Goal: Information Seeking & Learning: Understand process/instructions

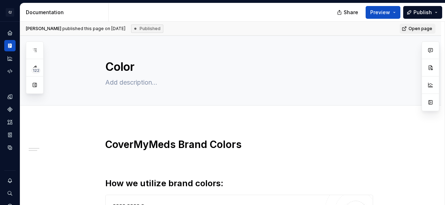
type textarea "*"
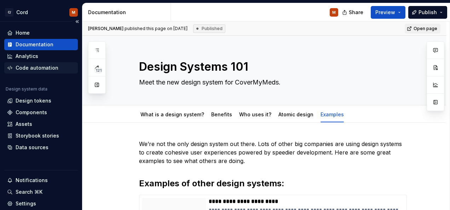
type textarea "*"
click at [31, 32] on div "Home" at bounding box center [41, 32] width 68 height 7
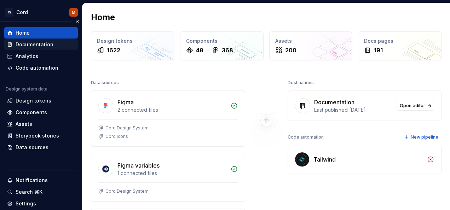
click at [27, 44] on div "Documentation" at bounding box center [35, 44] width 38 height 7
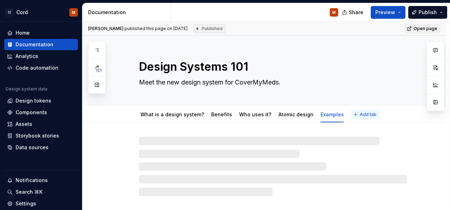
type textarea "*"
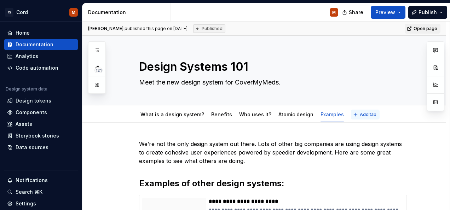
click at [359, 118] on button "Add tab" at bounding box center [365, 115] width 29 height 10
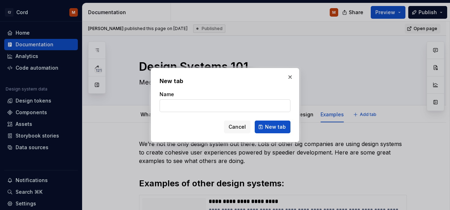
click at [223, 106] on input "Name" at bounding box center [225, 106] width 131 height 13
type input "Ho"
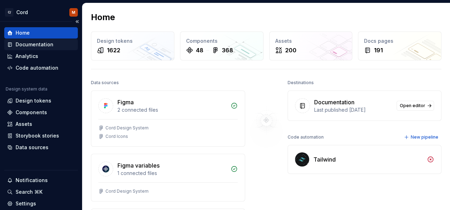
click at [35, 42] on div "Documentation" at bounding box center [35, 44] width 38 height 7
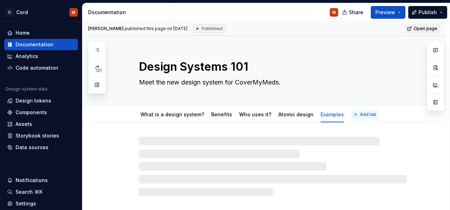
type textarea "*"
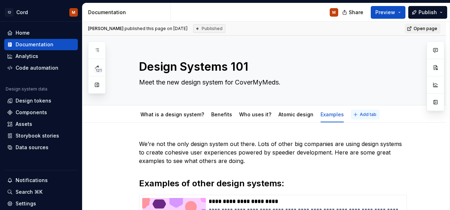
click at [360, 117] on span "Add tab" at bounding box center [368, 115] width 17 height 6
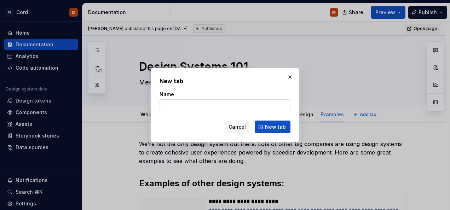
click at [174, 104] on input "Name" at bounding box center [225, 106] width 131 height 13
type input "H"
type input "G"
type input "S"
type input "Local Cord Project Setup"
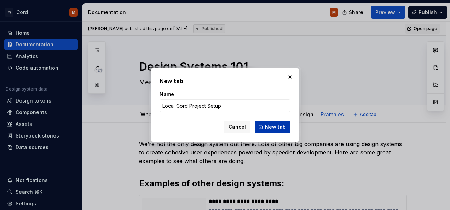
click at [277, 127] on span "New tab" at bounding box center [275, 127] width 21 height 7
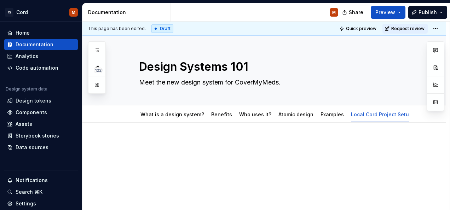
scroll to position [27, 0]
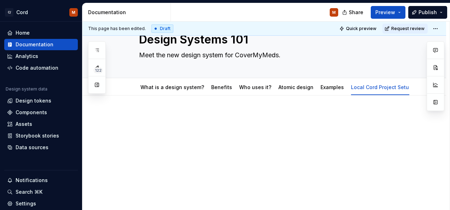
click at [266, 142] on div at bounding box center [273, 130] width 268 height 35
click at [441, 30] on html "C/ Cord M Home Documentation Analytics Code automation Design system data Desig…" at bounding box center [225, 105] width 450 height 210
click at [440, 29] on html "C/ Cord M Home Documentation Analytics Code automation Design system data Desig…" at bounding box center [225, 105] width 450 height 210
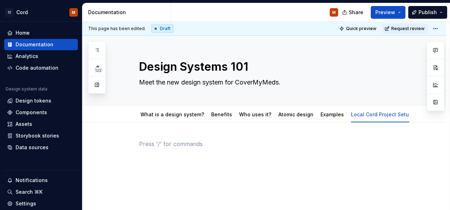
click at [263, 157] on div at bounding box center [273, 153] width 268 height 27
click at [437, 27] on html "C/ Cord M Home Documentation Analytics Code automation Design system data Desig…" at bounding box center [225, 105] width 450 height 210
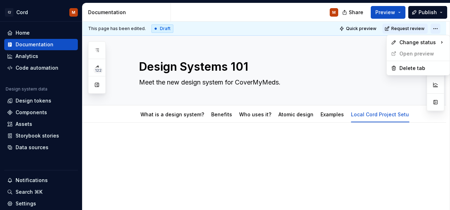
click at [437, 27] on html "C/ Cord M Home Documentation Analytics Code automation Design system data Desig…" at bounding box center [225, 105] width 450 height 210
click at [165, 152] on div at bounding box center [273, 153] width 268 height 27
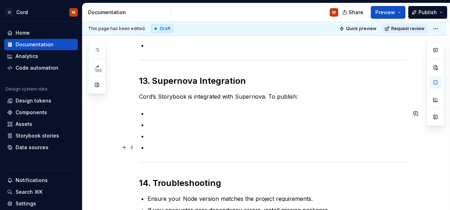
scroll to position [1407, 0]
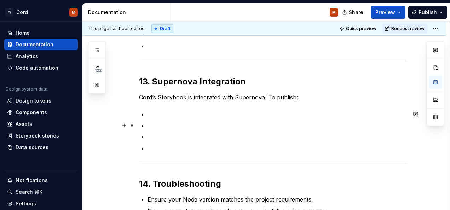
click at [165, 118] on ul at bounding box center [277, 131] width 259 height 42
click at [164, 114] on p at bounding box center [277, 114] width 259 height 8
click at [161, 119] on ul at bounding box center [277, 131] width 259 height 42
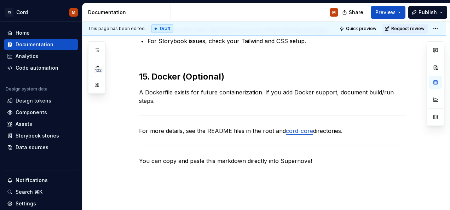
scroll to position [1606, 0]
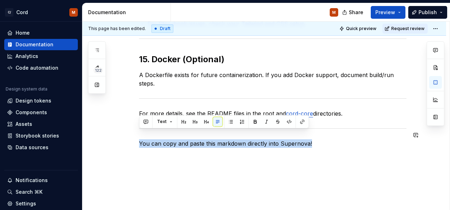
drag, startPoint x: 317, startPoint y: 134, endPoint x: 136, endPoint y: 128, distance: 181.1
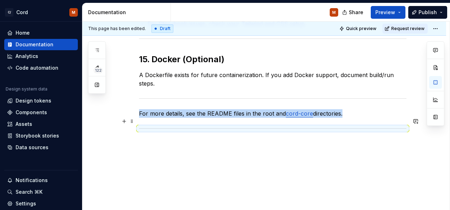
drag, startPoint x: 145, startPoint y: 118, endPoint x: 149, endPoint y: 131, distance: 13.2
click at [149, 140] on p at bounding box center [273, 144] width 268 height 8
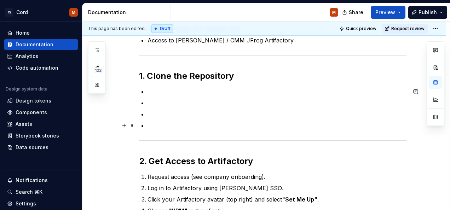
scroll to position [222, 0]
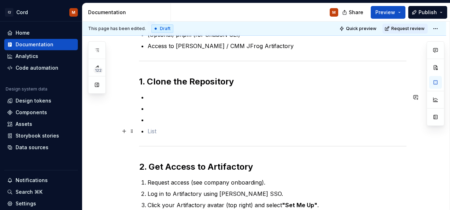
click at [149, 132] on p at bounding box center [277, 131] width 259 height 8
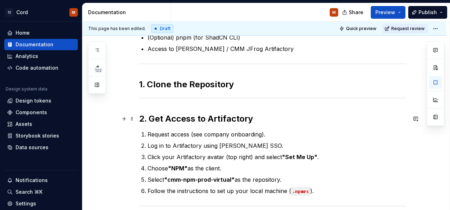
scroll to position [206, 0]
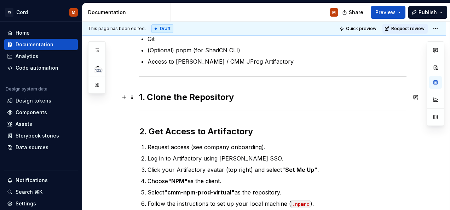
click at [238, 100] on h2 "1. Clone the Repository" at bounding box center [273, 97] width 268 height 11
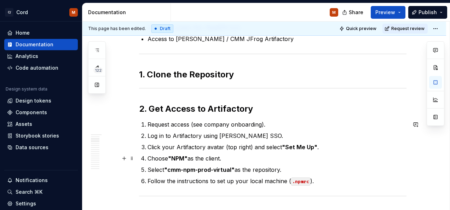
scroll to position [228, 0]
type textarea "*"
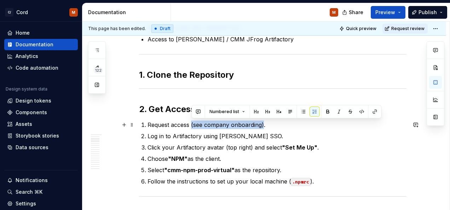
drag, startPoint x: 264, startPoint y: 124, endPoint x: 192, endPoint y: 126, distance: 71.9
click at [192, 126] on p "Request access (see company onboarding)." at bounding box center [277, 125] width 259 height 8
paste div
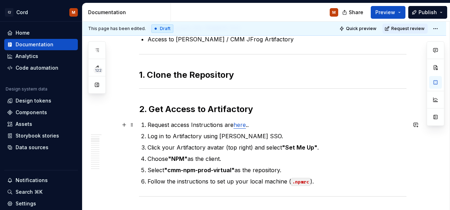
click at [189, 125] on p "Request access Instructions are here .." at bounding box center [277, 125] width 259 height 8
click at [254, 125] on p "Request access. Instructions are here .." at bounding box center [277, 125] width 259 height 8
click at [245, 125] on link "here" at bounding box center [241, 124] width 12 height 7
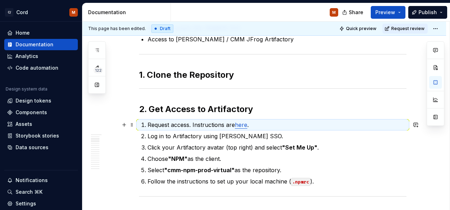
click at [242, 125] on link "here" at bounding box center [241, 124] width 12 height 7
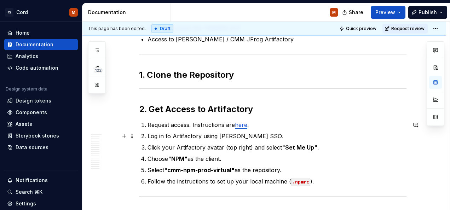
click at [266, 131] on ol "Request access. Instructions are here . Log in to Artifactory using SAML SSO. C…" at bounding box center [277, 153] width 259 height 65
click at [240, 124] on link "here" at bounding box center [241, 124] width 12 height 7
drag, startPoint x: 240, startPoint y: 124, endPoint x: 231, endPoint y: 118, distance: 11.1
click at [250, 125] on p "Request access. Instructions are here ." at bounding box center [277, 125] width 259 height 8
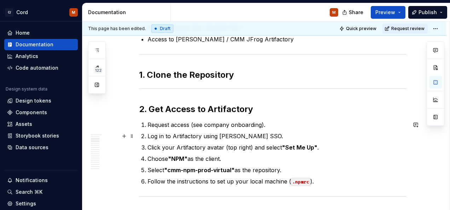
click at [268, 134] on p "Log in to Artifactory using SAML SSO." at bounding box center [277, 136] width 259 height 8
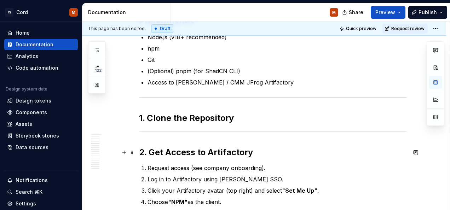
scroll to position [254, 0]
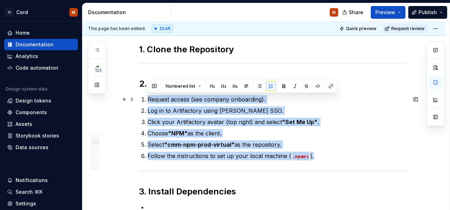
drag, startPoint x: 317, startPoint y: 158, endPoint x: 141, endPoint y: 102, distance: 184.8
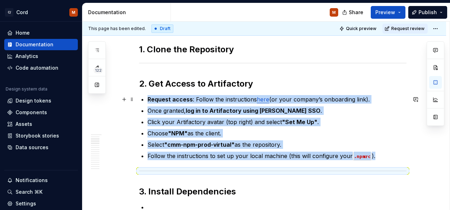
click at [263, 100] on link "here" at bounding box center [263, 99] width 12 height 7
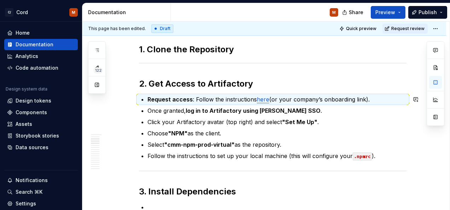
click at [263, 100] on link "here" at bounding box center [263, 99] width 12 height 7
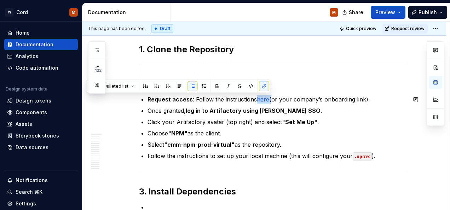
click at [263, 100] on link "here" at bounding box center [263, 99] width 12 height 7
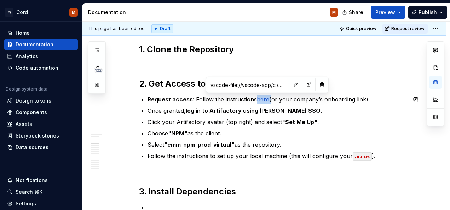
click at [263, 100] on link "here" at bounding box center [263, 99] width 12 height 7
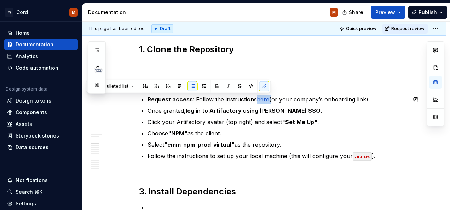
click at [262, 101] on link "here" at bounding box center [263, 99] width 12 height 7
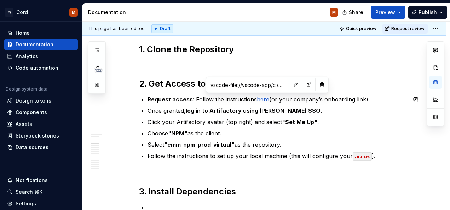
click at [262, 99] on link "here" at bounding box center [263, 99] width 12 height 7
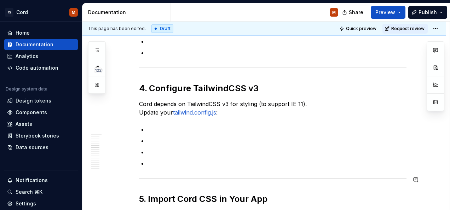
scroll to position [512, 0]
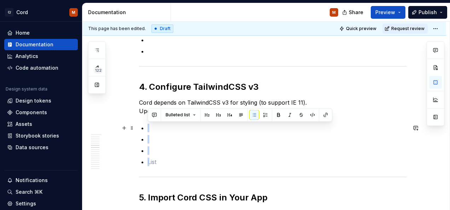
drag, startPoint x: 149, startPoint y: 160, endPoint x: 144, endPoint y: 129, distance: 32.0
click at [148, 129] on ul at bounding box center [277, 145] width 259 height 42
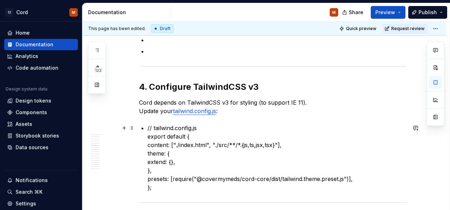
click at [151, 127] on p "// tailwind.config.js export default { content: ["./index.html", "./src/**/*.{j…" at bounding box center [277, 158] width 259 height 68
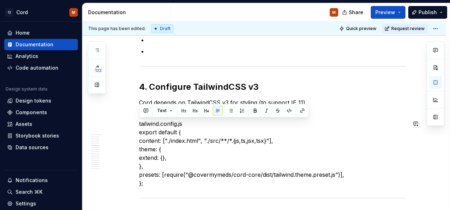
drag, startPoint x: 189, startPoint y: 123, endPoint x: 138, endPoint y: 119, distance: 50.8
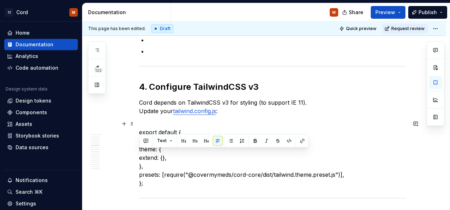
scroll to position [516, 0]
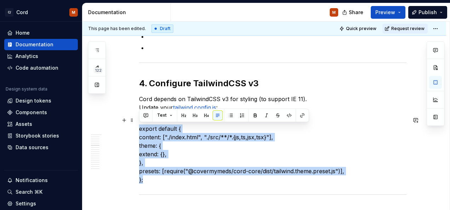
drag, startPoint x: 145, startPoint y: 186, endPoint x: 136, endPoint y: 132, distance: 54.6
click at [287, 113] on button "button" at bounding box center [289, 115] width 10 height 10
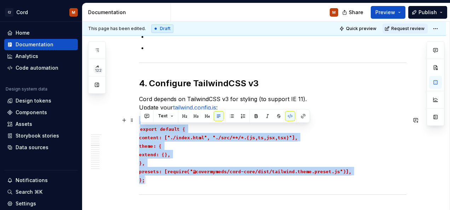
click at [349, 137] on p "export default { content: ["./index.html", "./src/**/*.{js,ts,jsx,tsx}"], theme…" at bounding box center [273, 150] width 268 height 68
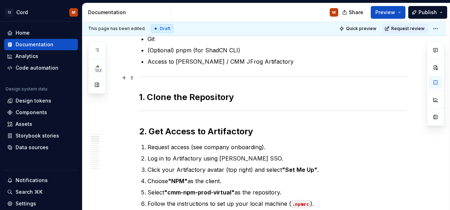
scroll to position [207, 0]
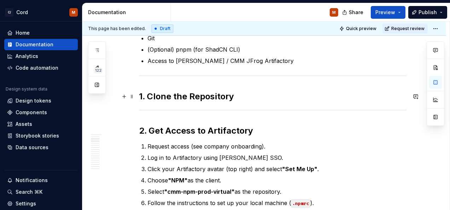
click at [237, 96] on h2 "1. Clone the Repository" at bounding box center [273, 96] width 268 height 11
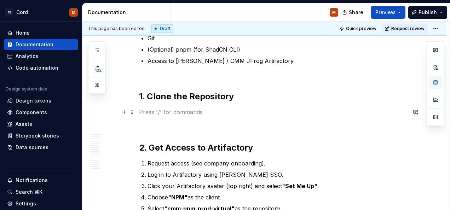
click at [148, 114] on p at bounding box center [273, 112] width 268 height 8
click at [123, 114] on button "button" at bounding box center [124, 112] width 10 height 10
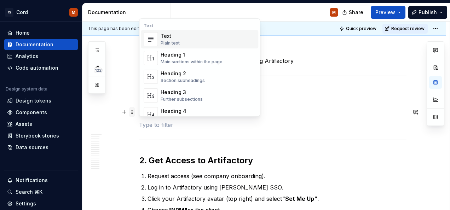
click at [133, 113] on span at bounding box center [132, 112] width 6 height 10
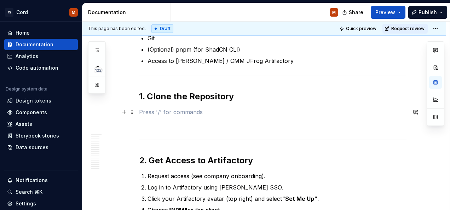
click at [167, 110] on p at bounding box center [273, 112] width 268 height 8
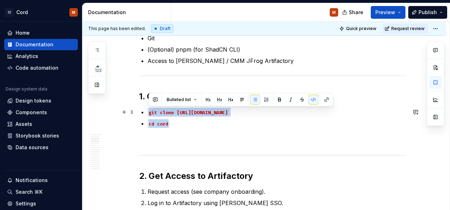
drag, startPoint x: 172, startPoint y: 125, endPoint x: 148, endPoint y: 112, distance: 27.1
click at [148, 112] on ul "git clone https://github.com/covermymeds/cord.git cd cord" at bounding box center [277, 118] width 259 height 20
click at [184, 124] on p "cd cord" at bounding box center [277, 123] width 259 height 8
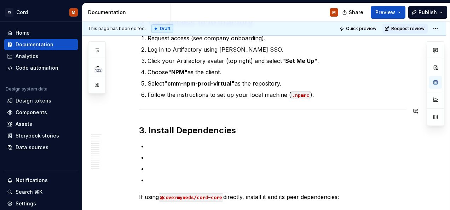
scroll to position [361, 0]
click at [154, 147] on p at bounding box center [277, 146] width 259 height 8
click at [151, 183] on p at bounding box center [277, 180] width 259 height 8
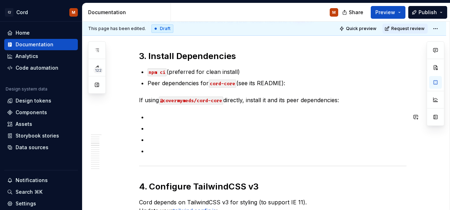
scroll to position [436, 0]
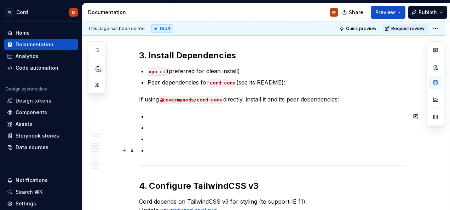
click at [155, 151] on p at bounding box center [277, 150] width 259 height 8
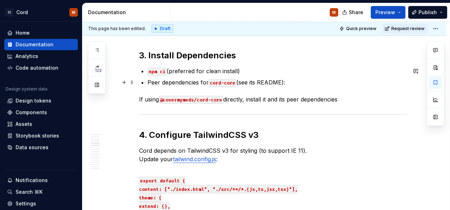
click at [289, 82] on p "Peer dependencies for cord-core (see its README):" at bounding box center [277, 82] width 259 height 8
click at [337, 75] on p "npm ci (preferred for clean install)" at bounding box center [277, 71] width 259 height 8
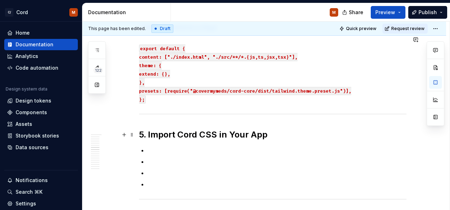
scroll to position [625, 0]
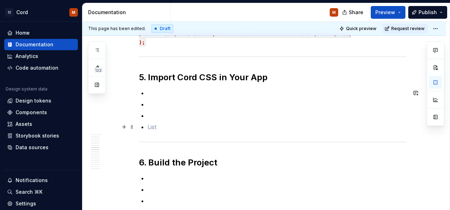
click at [151, 123] on p at bounding box center [277, 127] width 259 height 8
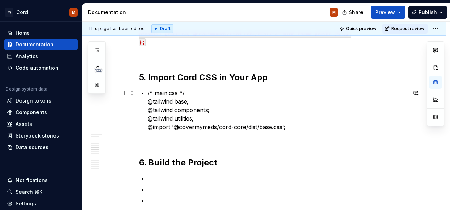
click at [188, 91] on p "/* main.css */ @tailwind base; @tailwind components; @tailwind utilities; @impo…" at bounding box center [277, 110] width 259 height 42
click at [148, 98] on p "@tailwind base; @tailwind components; @tailwind utilities; @import '@covermymed…" at bounding box center [277, 110] width 259 height 42
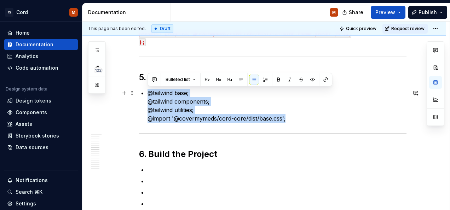
drag, startPoint x: 294, startPoint y: 118, endPoint x: 143, endPoint y: 93, distance: 153.4
click at [148, 93] on li "@tailwind base; @tailwind components; @tailwind utilities; @import '@covermymed…" at bounding box center [277, 106] width 259 height 34
click at [311, 79] on button "button" at bounding box center [313, 80] width 10 height 10
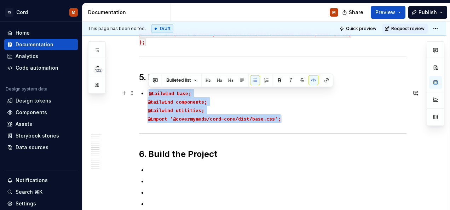
click at [306, 113] on p "@tailwind base; @tailwind components; @tailwind utilities; @import '@covermymed…" at bounding box center [277, 106] width 259 height 34
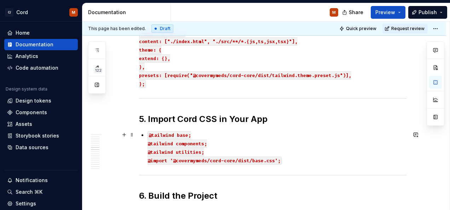
scroll to position [584, 0]
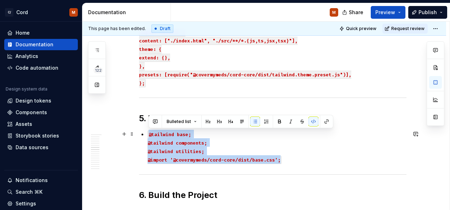
drag, startPoint x: 284, startPoint y: 163, endPoint x: 139, endPoint y: 135, distance: 147.8
copy code "@tailwind base; @tailwind components; @tailwind utilities; @import '@covermymed…"
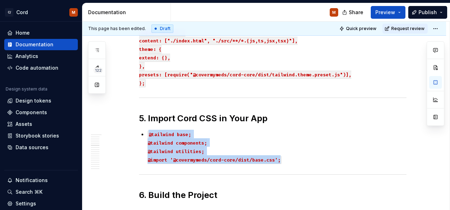
scroll to position [470, 0]
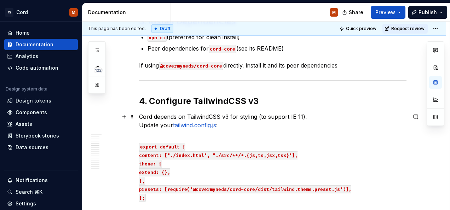
click at [228, 129] on p "Cord depends on TailwindCSS v3 for styling (to support IE 11). Update your tail…" at bounding box center [273, 121] width 268 height 17
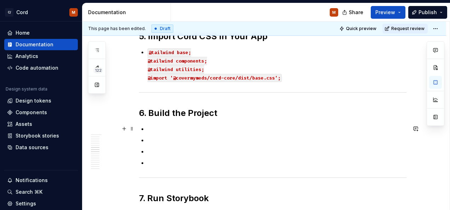
scroll to position [667, 0]
click at [153, 164] on p at bounding box center [277, 163] width 259 height 8
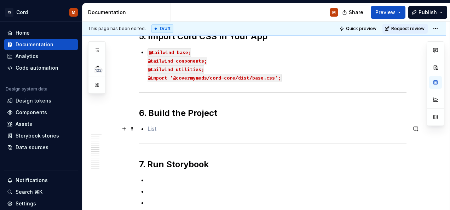
click at [157, 129] on p at bounding box center [277, 129] width 259 height 8
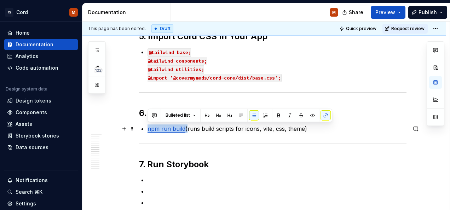
drag, startPoint x: 186, startPoint y: 129, endPoint x: 149, endPoint y: 130, distance: 37.2
click at [149, 130] on p "npm run build (runs build scripts for icons, vite, css, theme)" at bounding box center [277, 129] width 259 height 8
click at [310, 117] on button "button" at bounding box center [313, 115] width 10 height 10
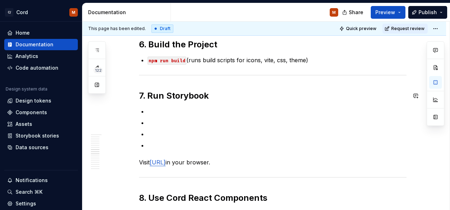
scroll to position [736, 0]
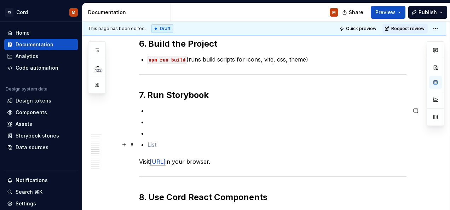
click at [154, 144] on p at bounding box center [277, 145] width 259 height 8
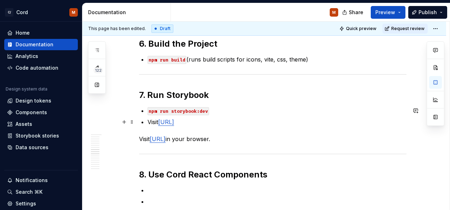
click at [226, 123] on p "Visit http://localhost:6006" at bounding box center [277, 122] width 259 height 8
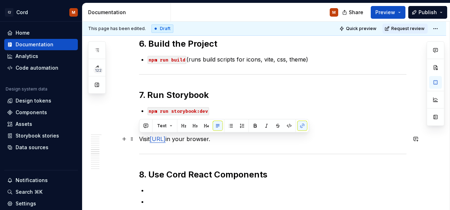
drag, startPoint x: 262, startPoint y: 138, endPoint x: 139, endPoint y: 142, distance: 123.7
click at [139, 142] on p "Visit http://localhost:6006 in your browser." at bounding box center [273, 139] width 268 height 8
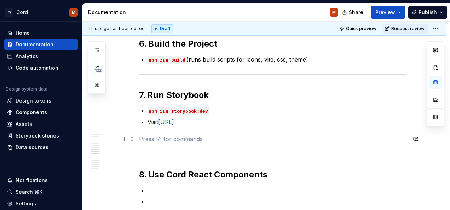
click at [277, 141] on p at bounding box center [273, 139] width 268 height 8
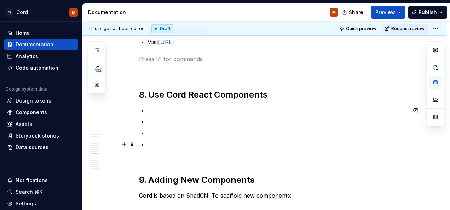
scroll to position [817, 0]
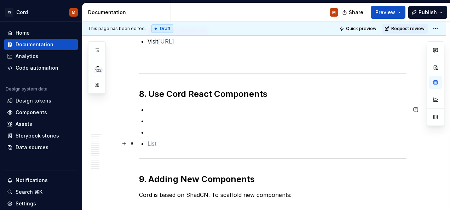
click at [152, 141] on p at bounding box center [277, 144] width 259 height 8
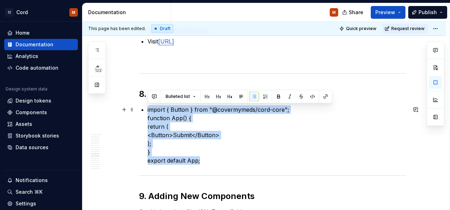
drag, startPoint x: 207, startPoint y: 161, endPoint x: 141, endPoint y: 106, distance: 86.2
click at [141, 106] on div "Getting Started Locally with Cord Cord is CoverMyMed's design system and reusab…" at bounding box center [273, 77] width 268 height 1508
click at [315, 98] on button "button" at bounding box center [313, 97] width 10 height 10
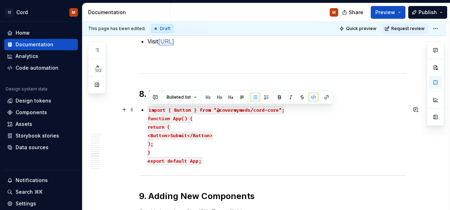
click at [319, 123] on p "import { Button } from "@covermymeds/cord-core"; function App() { return ( <But…" at bounding box center [277, 135] width 259 height 59
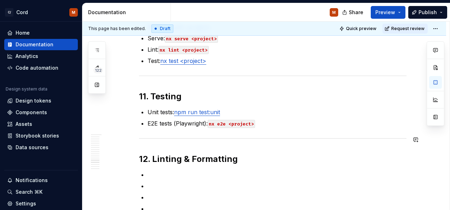
scroll to position [1181, 0]
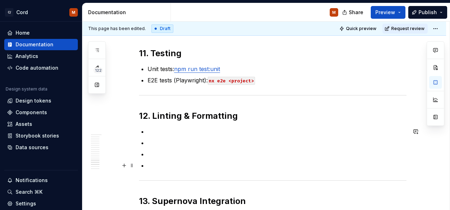
click at [152, 165] on p at bounding box center [277, 165] width 259 height 8
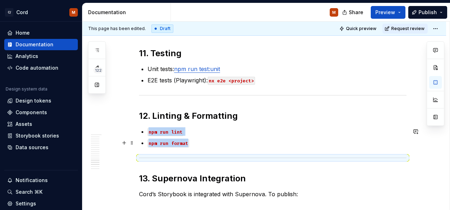
click at [214, 143] on p "npm run format" at bounding box center [277, 143] width 259 height 8
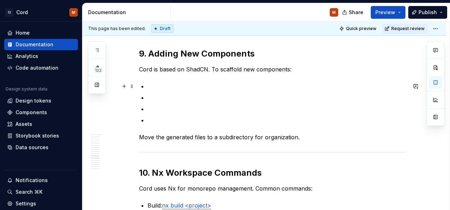
scroll to position [960, 0]
click at [152, 119] on p at bounding box center [277, 120] width 259 height 8
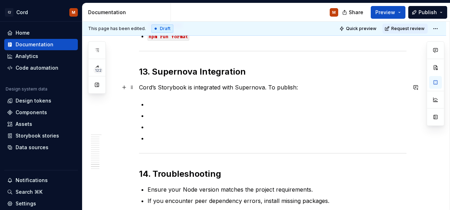
scroll to position [1233, 0]
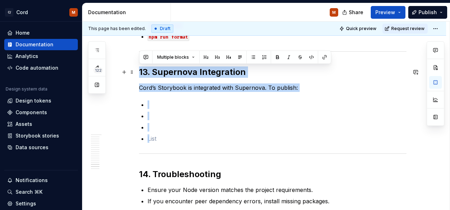
drag, startPoint x: 148, startPoint y: 138, endPoint x: 140, endPoint y: 73, distance: 65.7
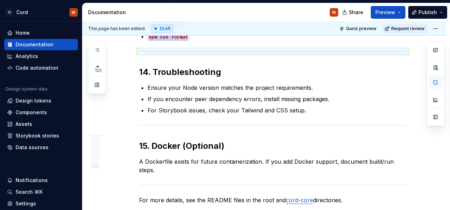
scroll to position [1220, 0]
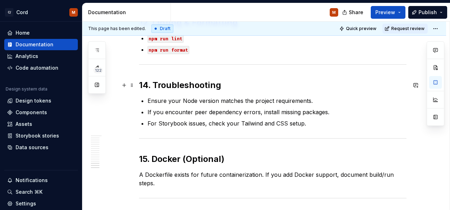
click at [146, 85] on strong "14. Troubleshooting" at bounding box center [180, 85] width 82 height 10
click at [147, 160] on strong "15. Docker (Optional)" at bounding box center [181, 159] width 85 height 10
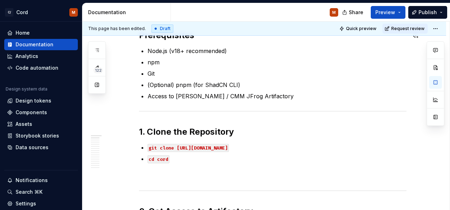
scroll to position [0, 0]
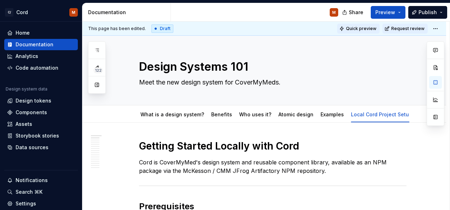
click at [369, 31] on span "Quick preview" at bounding box center [361, 29] width 30 height 6
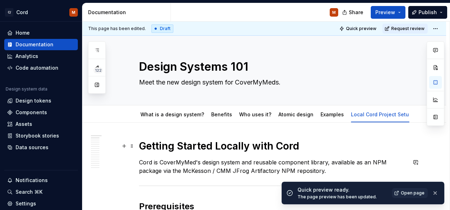
scroll to position [61, 0]
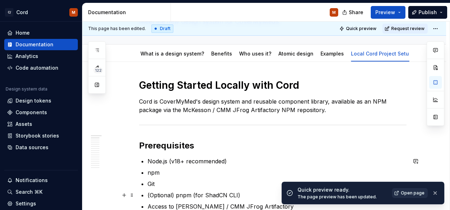
click at [409, 195] on span "Open page" at bounding box center [413, 194] width 24 height 6
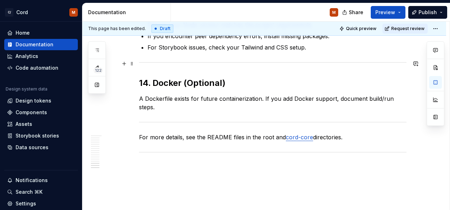
scroll to position [1320, 0]
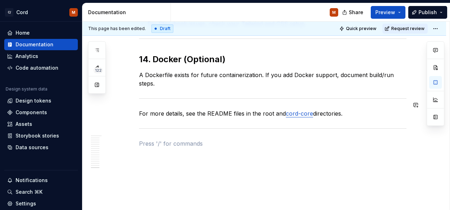
drag, startPoint x: 296, startPoint y: 104, endPoint x: 285, endPoint y: 113, distance: 14.5
click at [300, 110] on link "cord-core" at bounding box center [299, 113] width 27 height 7
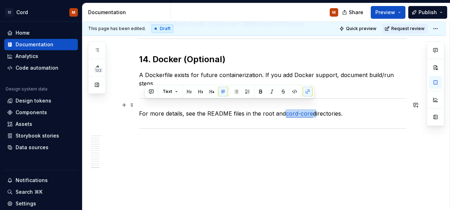
drag, startPoint x: 313, startPoint y: 106, endPoint x: 286, endPoint y: 104, distance: 26.6
click at [286, 109] on p "For more details, see the README files in the root and cord-core directories." at bounding box center [273, 113] width 268 height 8
click at [308, 92] on button "button" at bounding box center [308, 92] width 10 height 10
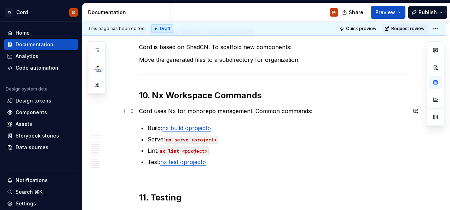
scroll to position [1008, 0]
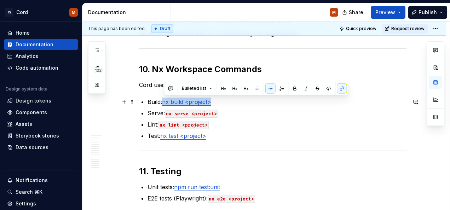
drag, startPoint x: 215, startPoint y: 101, endPoint x: 165, endPoint y: 104, distance: 50.7
click at [165, 104] on p "Build: nx build <project>" at bounding box center [277, 102] width 259 height 8
click at [327, 87] on button "button" at bounding box center [329, 89] width 10 height 10
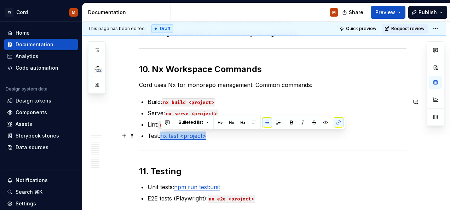
drag, startPoint x: 214, startPoint y: 135, endPoint x: 161, endPoint y: 137, distance: 52.8
click at [161, 137] on p "Test: nx test <project>" at bounding box center [277, 136] width 259 height 8
click at [325, 125] on button "button" at bounding box center [327, 123] width 10 height 10
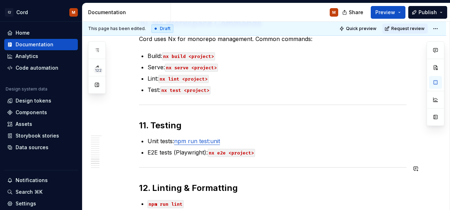
scroll to position [1055, 0]
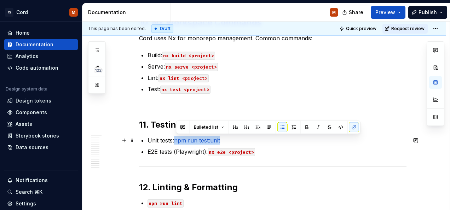
drag, startPoint x: 225, startPoint y: 140, endPoint x: 177, endPoint y: 140, distance: 47.5
click at [177, 140] on p "Unit tests: npm run test:unit" at bounding box center [277, 140] width 259 height 8
click at [339, 127] on button "button" at bounding box center [341, 128] width 10 height 10
click at [335, 141] on p "Unit tests: npm run test:unit" at bounding box center [277, 140] width 259 height 8
drag, startPoint x: 224, startPoint y: 140, endPoint x: 176, endPoint y: 140, distance: 47.5
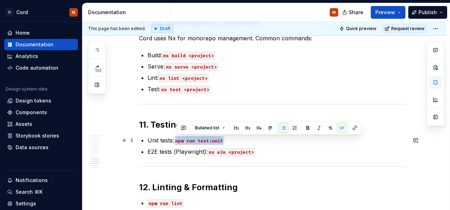
click at [176, 140] on code "npm run test:unit" at bounding box center [199, 141] width 50 height 8
copy code "npm run test:unit"
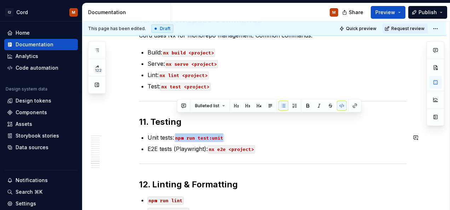
scroll to position [1091, 0]
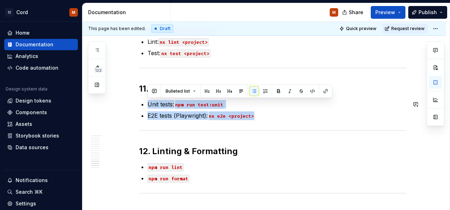
drag, startPoint x: 259, startPoint y: 118, endPoint x: 143, endPoint y: 94, distance: 118.1
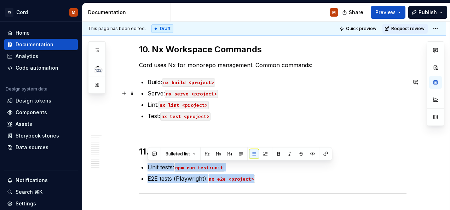
scroll to position [1028, 0]
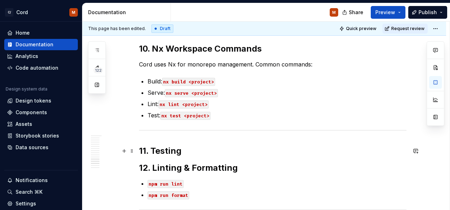
click at [183, 154] on h2 "11. Testing" at bounding box center [273, 151] width 268 height 11
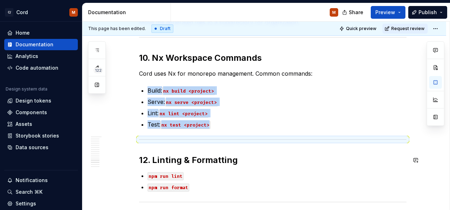
scroll to position [1019, 0]
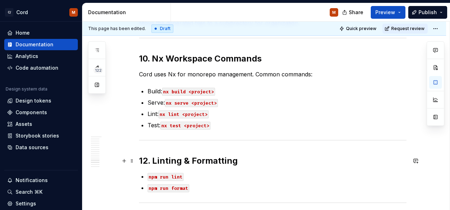
click at [147, 161] on strong "12. Linting & Formatting" at bounding box center [188, 161] width 99 height 10
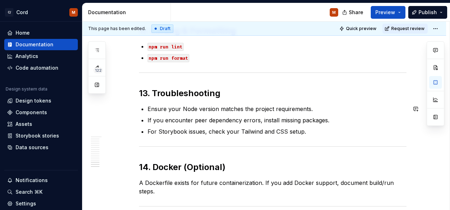
scroll to position [1149, 0]
click at [148, 94] on strong "13. Troubleshooting" at bounding box center [179, 93] width 81 height 10
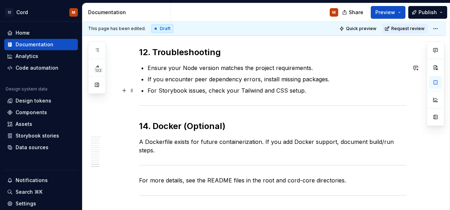
scroll to position [1190, 0]
click at [147, 125] on strong "14. Docker (Optional)" at bounding box center [182, 126] width 86 height 10
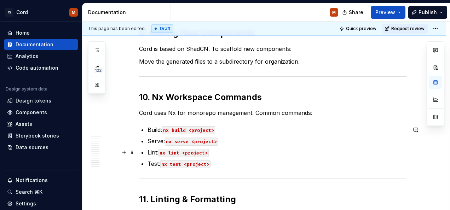
scroll to position [980, 0]
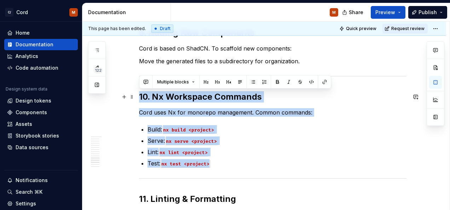
drag, startPoint x: 220, startPoint y: 161, endPoint x: 139, endPoint y: 93, distance: 106.0
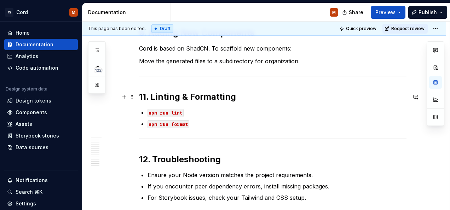
click at [149, 96] on strong "11. Linting & Formatting" at bounding box center [187, 97] width 97 height 10
click at [145, 96] on strong "11. Linting & Formatting" at bounding box center [187, 97] width 97 height 10
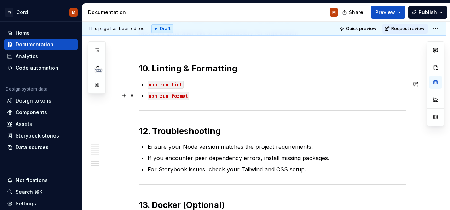
scroll to position [1009, 0]
click at [147, 131] on strong "12. Troubleshooting" at bounding box center [180, 131] width 82 height 10
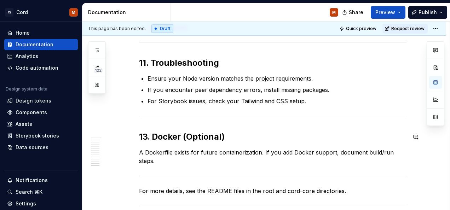
scroll to position [1089, 0]
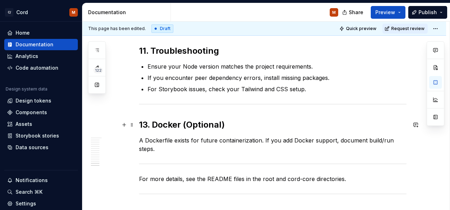
click at [147, 123] on strong "13. Docker (Optional)" at bounding box center [182, 125] width 86 height 10
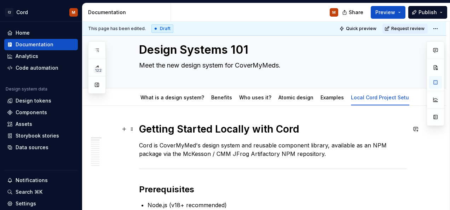
scroll to position [16, 0]
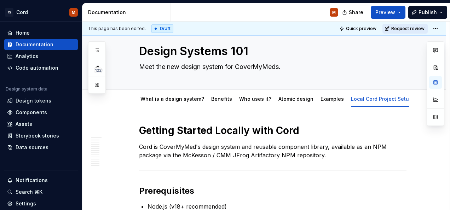
click at [401, 27] on span "Request review" at bounding box center [408, 29] width 33 height 6
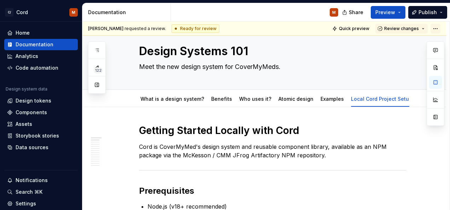
click at [438, 32] on html "C/ Cord M Home Documentation Analytics Code automation Design system data Desig…" at bounding box center [225, 105] width 450 height 210
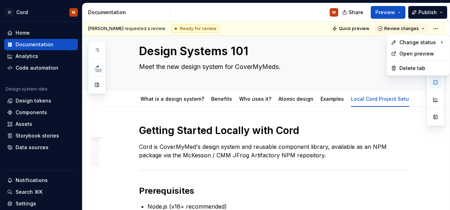
click at [313, 70] on html "C/ Cord M Home Documentation Analytics Code automation Design system data Desig…" at bounding box center [225, 105] width 450 height 210
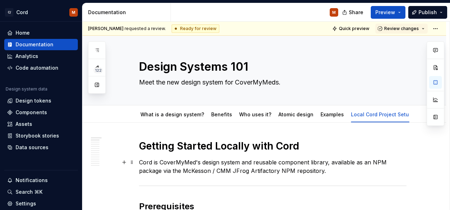
scroll to position [0, 0]
click at [397, 116] on span "Add tab" at bounding box center [399, 115] width 17 height 6
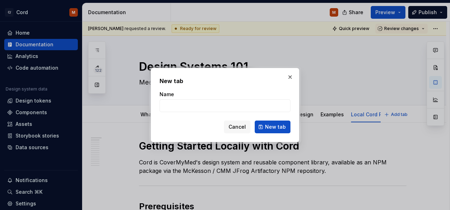
type textarea "*"
click at [222, 108] on input "Name" at bounding box center [225, 106] width 131 height 13
type input "Adding Icons to Cord"
type textarea "*"
type input "Adding Icons to Cord"
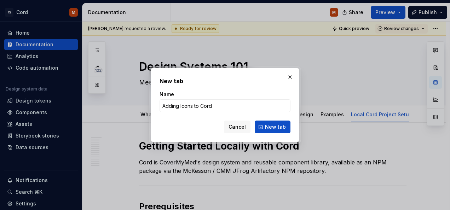
type textarea "*"
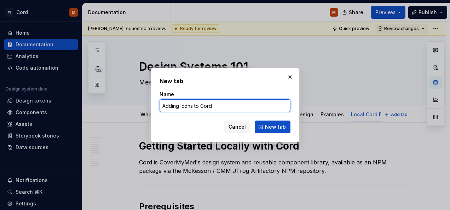
click at [179, 106] on input "Adding Icons to Cord" at bounding box center [225, 106] width 131 height 13
click at [233, 107] on input "Adding New Icons to Cord" at bounding box center [225, 106] width 131 height 13
type input "Adding New Icons to Cord"
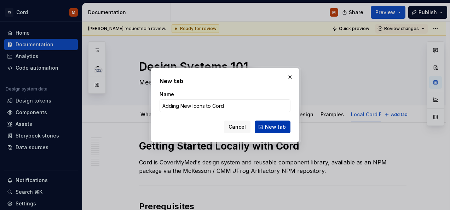
click at [278, 128] on span "New tab" at bounding box center [275, 127] width 21 height 7
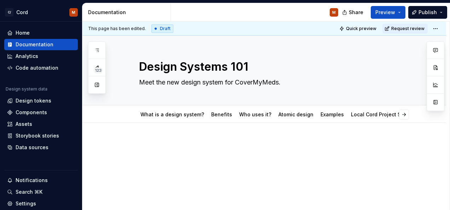
click at [188, 127] on div at bounding box center [265, 180] width 364 height 115
click at [181, 145] on p at bounding box center [273, 144] width 268 height 8
click at [378, 113] on button "button" at bounding box center [376, 115] width 10 height 10
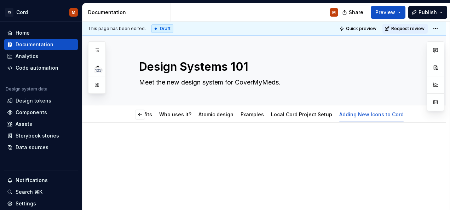
scroll to position [0, 67]
click at [213, 142] on p at bounding box center [273, 144] width 268 height 8
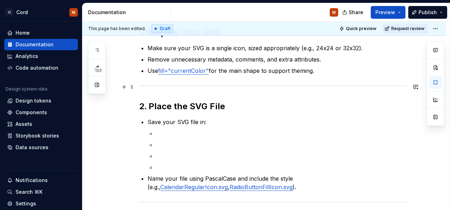
scroll to position [166, 0]
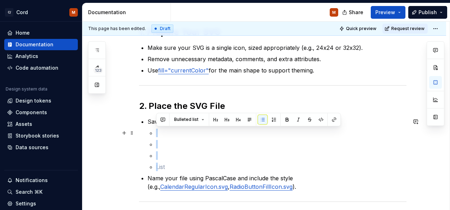
drag, startPoint x: 158, startPoint y: 166, endPoint x: 157, endPoint y: 132, distance: 34.0
click at [157, 132] on ul at bounding box center [281, 150] width 251 height 42
click at [157, 132] on p at bounding box center [281, 133] width 251 height 8
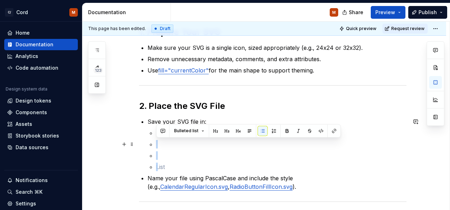
drag, startPoint x: 157, startPoint y: 163, endPoint x: 153, endPoint y: 146, distance: 17.9
click at [153, 146] on li "Save your SVG file in: libs/cord-core/supernova/icons/" at bounding box center [277, 145] width 259 height 54
click at [157, 166] on p at bounding box center [281, 167] width 251 height 8
drag, startPoint x: 157, startPoint y: 166, endPoint x: 153, endPoint y: 144, distance: 22.2
click at [153, 144] on li "Save your SVG file in: libs/cord-core/supernova/icons/" at bounding box center [277, 145] width 259 height 54
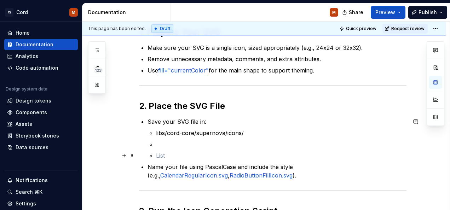
click at [156, 156] on li "Save your SVG file in: libs/cord-core/supernova/icons/" at bounding box center [277, 139] width 259 height 42
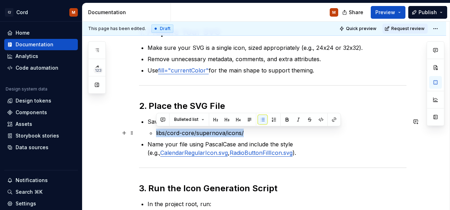
drag, startPoint x: 249, startPoint y: 133, endPoint x: 155, endPoint y: 130, distance: 93.9
click at [155, 130] on li "Save your SVG file in: libs/cord-core/supernova/icons/" at bounding box center [277, 128] width 259 height 20
click at [322, 123] on button "button" at bounding box center [321, 120] width 10 height 10
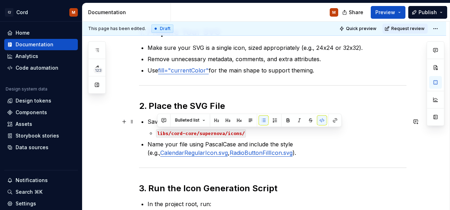
click at [382, 128] on li "Save your SVG file in: libs/cord-core/supernova/icons/" at bounding box center [277, 128] width 259 height 20
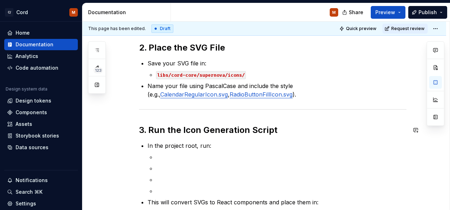
scroll to position [241, 0]
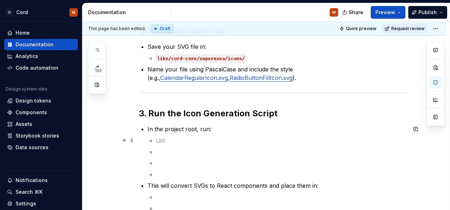
click at [161, 138] on p at bounding box center [281, 140] width 251 height 8
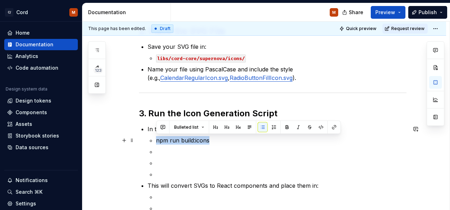
drag, startPoint x: 214, startPoint y: 140, endPoint x: 154, endPoint y: 138, distance: 59.9
click at [154, 138] on li "In the project root, run: npm run build:icons" at bounding box center [277, 152] width 259 height 54
click at [322, 127] on button "button" at bounding box center [321, 128] width 10 height 10
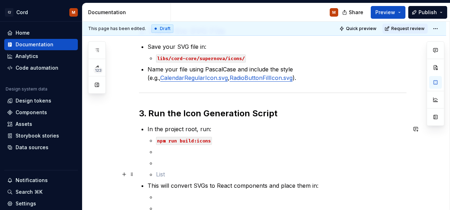
click at [166, 172] on p at bounding box center [281, 174] width 251 height 8
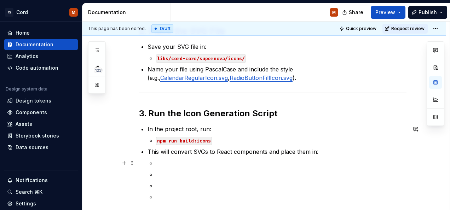
click at [157, 164] on p at bounding box center [281, 163] width 251 height 8
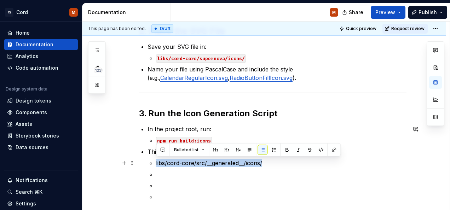
drag, startPoint x: 265, startPoint y: 163, endPoint x: 156, endPoint y: 164, distance: 109.4
click at [156, 164] on li "This will convert SVGs to React components and place them in: libs/cord-core/sr…" at bounding box center [277, 175] width 259 height 54
click at [317, 147] on button "button" at bounding box center [321, 150] width 10 height 10
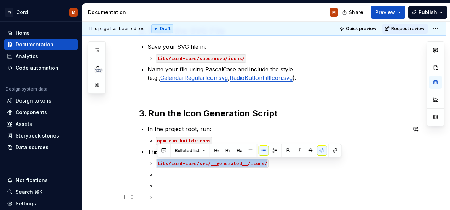
click at [159, 195] on p at bounding box center [281, 197] width 251 height 8
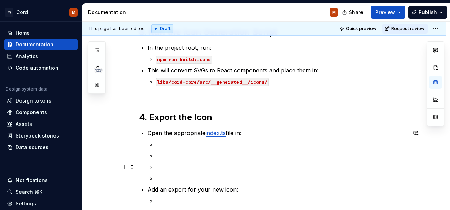
scroll to position [323, 0]
type textarea "*"
click at [164, 146] on p at bounding box center [281, 144] width 251 height 8
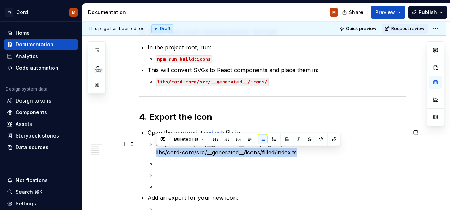
drag, startPoint x: 301, startPoint y: 152, endPoint x: 154, endPoint y: 153, distance: 147.0
click at [154, 153] on li "Open the appropriate index.ts file in: libs/cord-core/src/__generated__/icons/r…" at bounding box center [277, 160] width 259 height 62
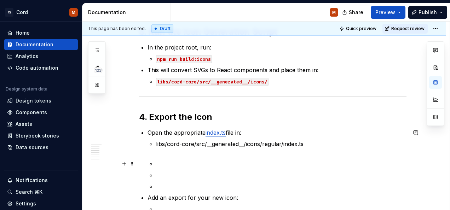
click at [159, 165] on p at bounding box center [281, 164] width 251 height 8
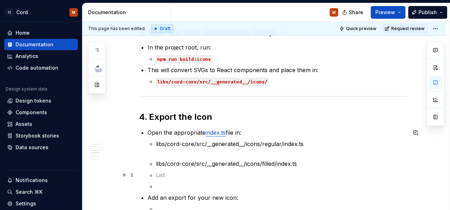
click at [164, 173] on p at bounding box center [281, 175] width 251 height 8
click at [160, 155] on p "libs/cord-core/src/__generated__/icons/regular/index.ts" at bounding box center [281, 148] width 251 height 17
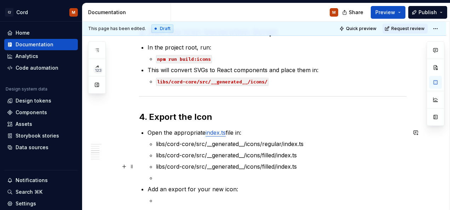
click at [275, 166] on p "libs/cord-core/src/__generated__/icons/filled/index.ts" at bounding box center [281, 167] width 251 height 8
click at [165, 179] on p at bounding box center [281, 178] width 251 height 8
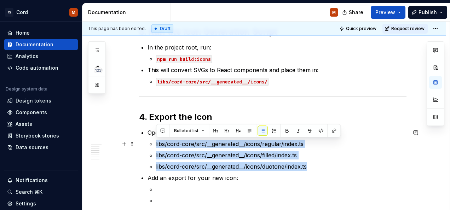
drag, startPoint x: 311, startPoint y: 166, endPoint x: 151, endPoint y: 141, distance: 162.3
click at [156, 141] on ul "libs/cord-core/src/__generated__/icons/regular/index.ts libs/cord-core/src/__ge…" at bounding box center [281, 155] width 251 height 31
click at [322, 128] on button "button" at bounding box center [321, 131] width 10 height 10
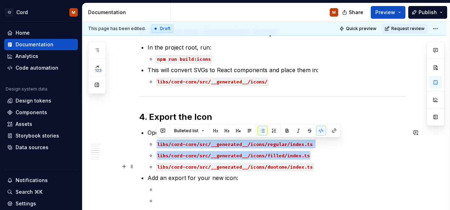
click at [345, 162] on ul "libs/cord-core/src/__generated__/icons/regular/index.ts libs/cord-core/src/__ge…" at bounding box center [281, 155] width 251 height 31
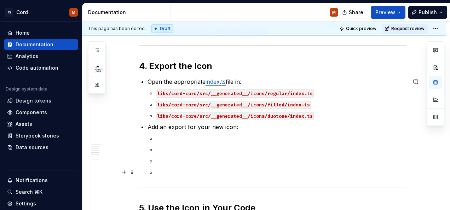
scroll to position [374, 0]
click at [166, 172] on p at bounding box center [281, 172] width 251 height 8
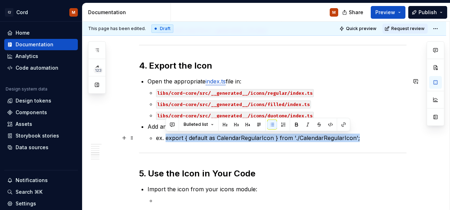
drag, startPoint x: 361, startPoint y: 137, endPoint x: 165, endPoint y: 137, distance: 195.5
click at [165, 137] on p "ex. export { default as CalendarRegularIcon } from './CalendarRegularIcon';" at bounding box center [281, 138] width 251 height 8
click at [342, 126] on button "button" at bounding box center [344, 125] width 10 height 10
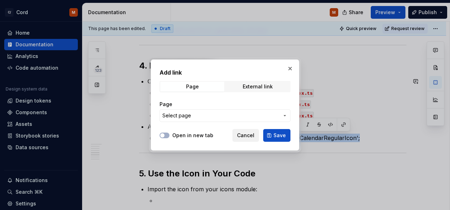
click at [254, 135] on span "Cancel" at bounding box center [245, 135] width 17 height 7
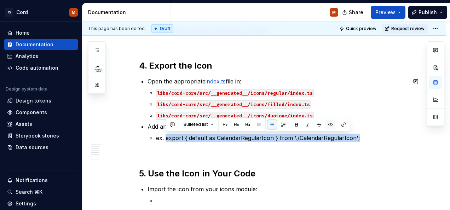
click at [329, 125] on button "button" at bounding box center [331, 125] width 10 height 10
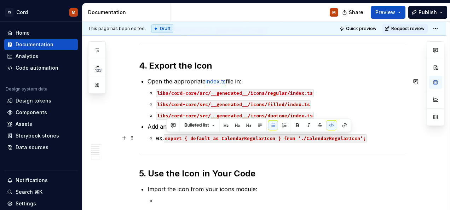
click at [398, 135] on p "ex. export { default as CalendarRegularIcon } from './CalendarRegularIcon';" at bounding box center [281, 138] width 251 height 8
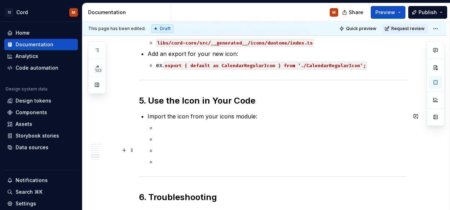
scroll to position [448, 0]
click at [170, 161] on p at bounding box center [281, 161] width 251 height 8
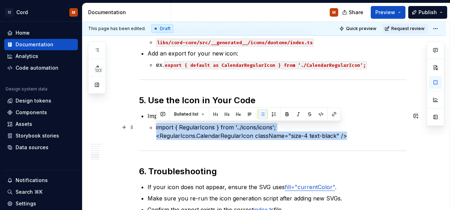
drag, startPoint x: 349, startPoint y: 138, endPoint x: 153, endPoint y: 129, distance: 196.4
click at [156, 129] on li "import { RegularIcons } from '../icons/icons'; <RegularIcons.CalendarRegularIco…" at bounding box center [281, 131] width 251 height 17
click at [321, 117] on button "button" at bounding box center [321, 114] width 10 height 10
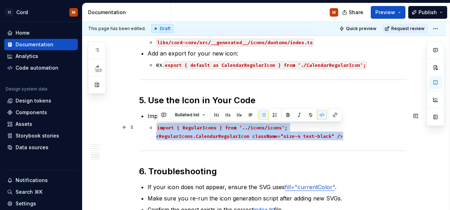
click at [388, 134] on p "import { RegularIcons } from '../icons/icons'; <RegularIcons.CalendarRegularIco…" at bounding box center [281, 131] width 251 height 17
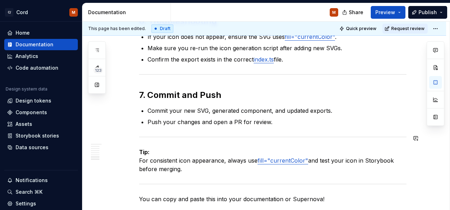
scroll to position [662, 0]
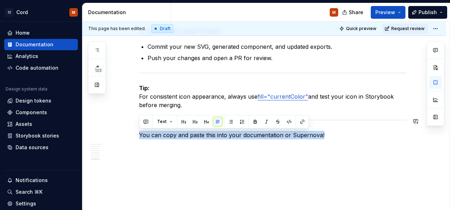
drag, startPoint x: 327, startPoint y: 134, endPoint x: 141, endPoint y: 129, distance: 186.7
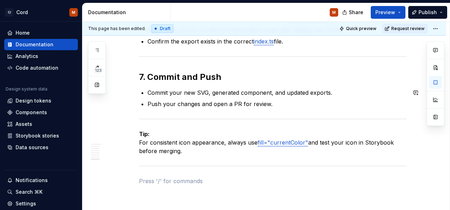
scroll to position [616, 0]
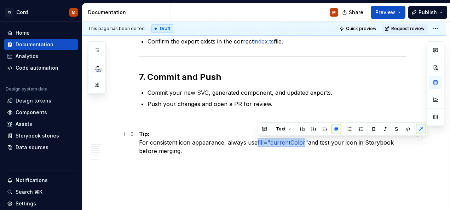
drag, startPoint x: 305, startPoint y: 142, endPoint x: 257, endPoint y: 140, distance: 48.2
click at [257, 140] on p "Tip: For consistent icon appearance, always use fill="currentColor" and test yo…" at bounding box center [273, 142] width 268 height 25
click at [408, 130] on button "button" at bounding box center [408, 129] width 10 height 10
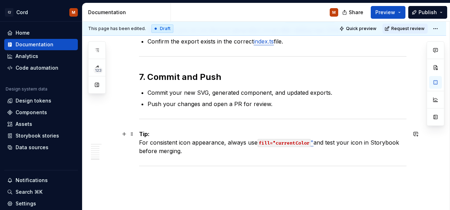
click at [313, 142] on p "Tip: For consistent icon appearance, always use fill="currentColor " and test y…" at bounding box center [273, 142] width 268 height 25
click at [320, 131] on p "Tip: For consistent icon appearance, always use fill="currentColor and test you…" at bounding box center [273, 142] width 268 height 25
click at [164, 132] on p "Tip:" For consistent icon appearance, always use fill="currentColor and test yo…" at bounding box center [273, 142] width 268 height 25
click at [309, 142] on code "fill="currentColor" at bounding box center [284, 143] width 53 height 8
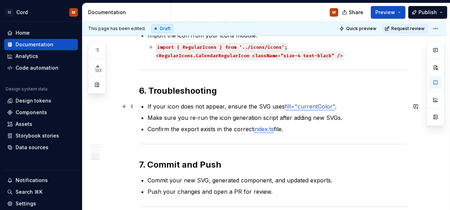
scroll to position [528, 0]
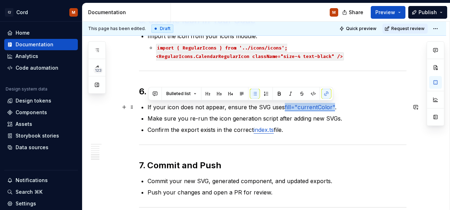
drag, startPoint x: 331, startPoint y: 106, endPoint x: 284, endPoint y: 110, distance: 47.2
click at [285, 110] on link "fill="currentColor"" at bounding box center [310, 107] width 50 height 7
click at [312, 94] on button "button" at bounding box center [313, 94] width 10 height 10
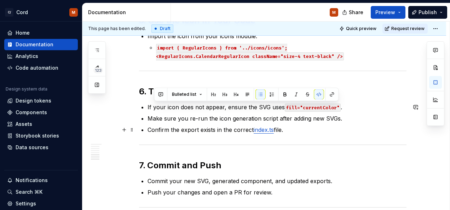
click at [383, 124] on ul "If your icon does not appear, ensure the SVG uses fill="currentColor" . Make su…" at bounding box center [277, 118] width 259 height 31
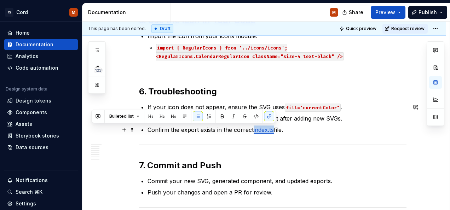
drag, startPoint x: 274, startPoint y: 130, endPoint x: 254, endPoint y: 130, distance: 20.9
click at [254, 130] on p "Confirm the export exists in the correct index.ts file." at bounding box center [277, 130] width 259 height 8
click at [267, 115] on button "button" at bounding box center [270, 117] width 10 height 10
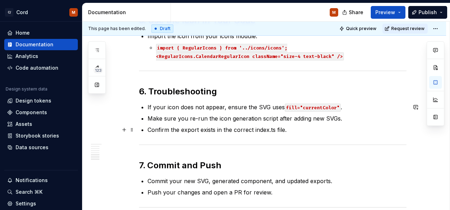
click at [328, 132] on p "Confirm the export exists in the correct index.ts file." at bounding box center [277, 130] width 259 height 8
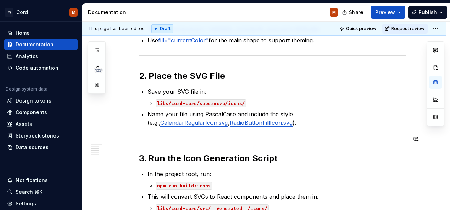
scroll to position [195, 0]
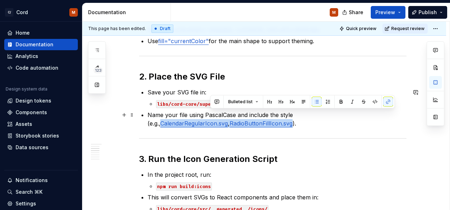
drag, startPoint x: 310, startPoint y: 113, endPoint x: 209, endPoint y: 123, distance: 100.7
click at [209, 123] on p "Name your file using PascalCase and include the style (e.g., CalendarRegularIco…" at bounding box center [277, 119] width 259 height 17
click at [374, 101] on button "button" at bounding box center [375, 102] width 10 height 10
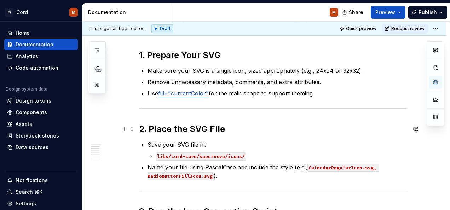
scroll to position [125, 0]
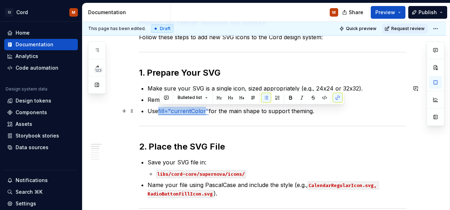
drag, startPoint x: 207, startPoint y: 110, endPoint x: 160, endPoint y: 113, distance: 47.2
click at [160, 113] on link "fill="currentColor"" at bounding box center [183, 111] width 51 height 7
click at [209, 110] on p "Use fill="currentColor" for the main shape to support theming." at bounding box center [277, 111] width 259 height 8
drag, startPoint x: 209, startPoint y: 110, endPoint x: 160, endPoint y: 113, distance: 49.3
click at [160, 113] on p "Use fill="currentColor" for the main shape to support theming." at bounding box center [277, 111] width 259 height 8
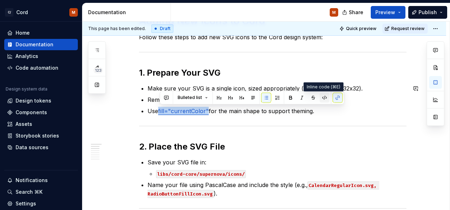
click at [324, 100] on button "button" at bounding box center [325, 98] width 10 height 10
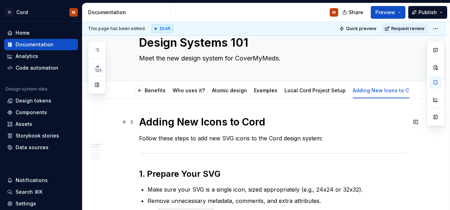
scroll to position [23, 0]
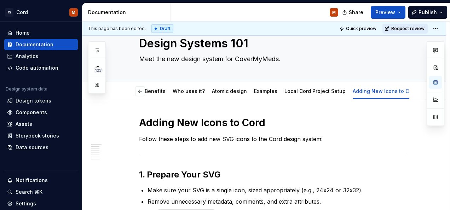
click at [402, 29] on span "Request review" at bounding box center [408, 29] width 33 height 6
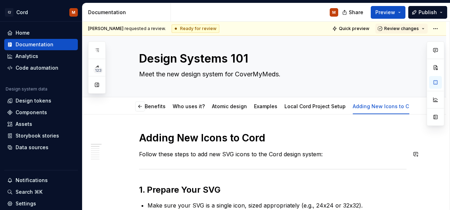
scroll to position [0, 0]
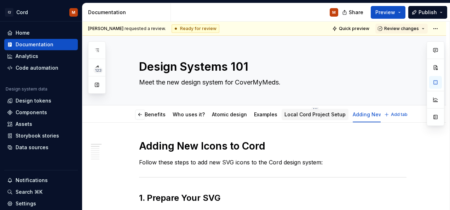
click at [309, 119] on div "Local Cord Project Setup" at bounding box center [315, 114] width 67 height 11
click at [309, 118] on div "Local Cord Project Setup" at bounding box center [315, 114] width 61 height 8
click at [300, 112] on link "Local Cord Project Setup" at bounding box center [315, 115] width 61 height 6
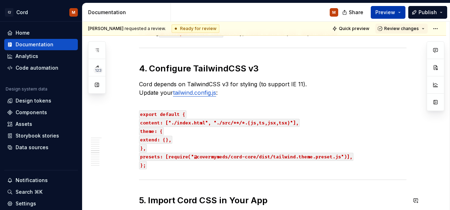
scroll to position [483, 0]
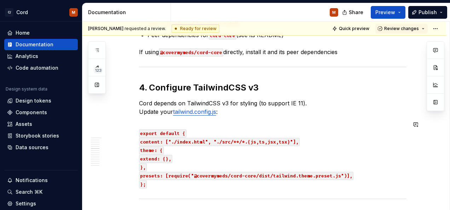
type textarea "*"
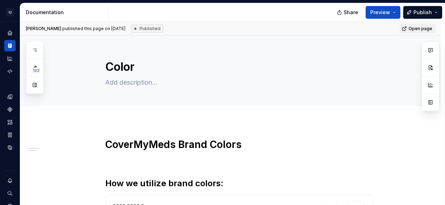
type textarea "*"
